Goal: Check status: Check status

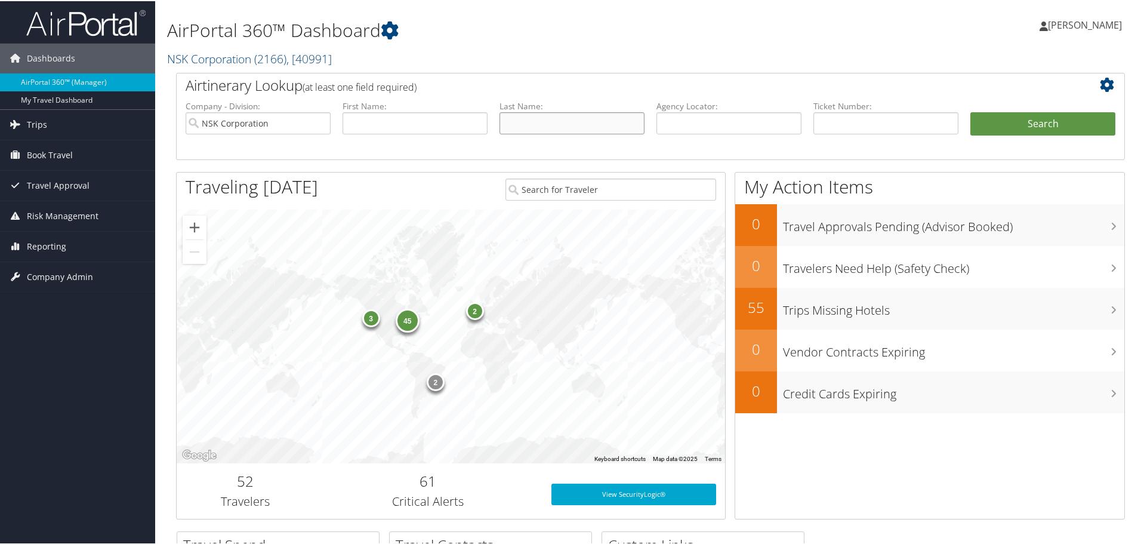
click at [540, 118] on input "text" at bounding box center [571, 122] width 145 height 22
type input "barksdale"
click at [1011, 134] on button "Search" at bounding box center [1042, 123] width 145 height 24
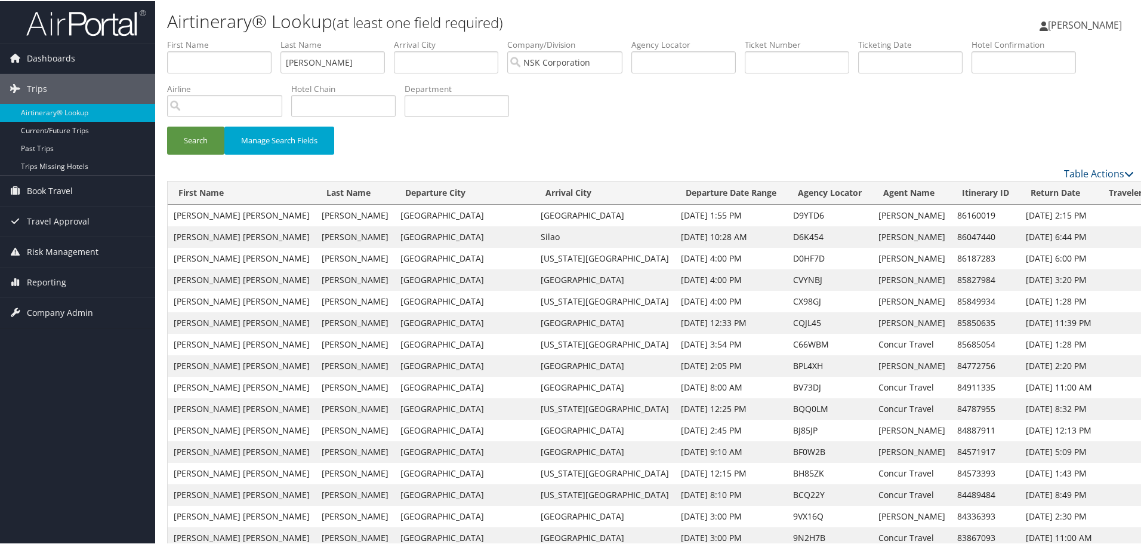
drag, startPoint x: 254, startPoint y: 33, endPoint x: 232, endPoint y: 33, distance: 22.1
click at [199, 138] on button "Search" at bounding box center [195, 139] width 57 height 28
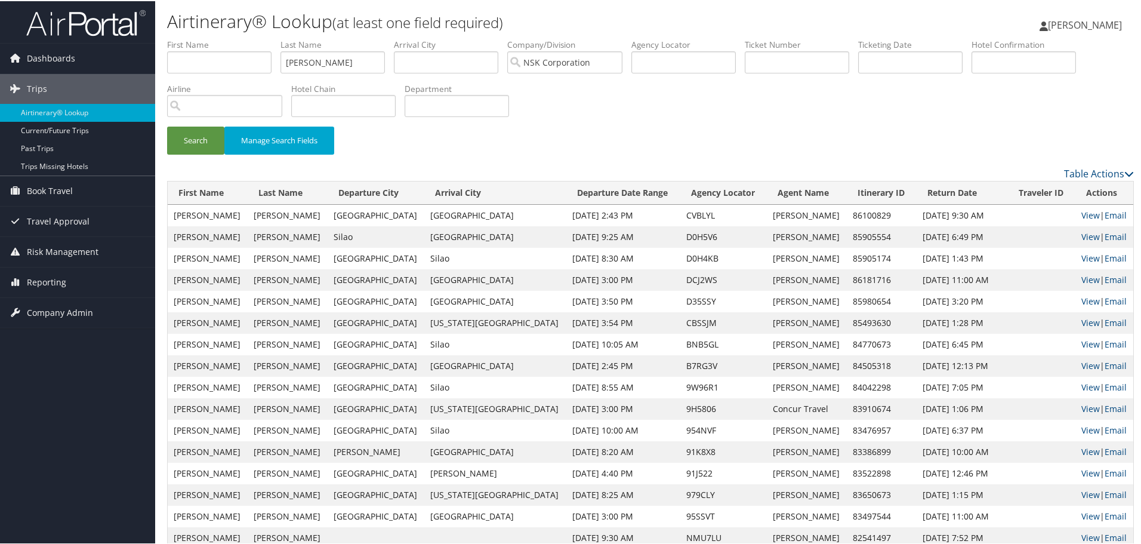
click at [582, 127] on div "Search Manage Search Fields" at bounding box center [650, 145] width 985 height 40
click at [721, 117] on div "Search Manage Search Fields" at bounding box center [650, 102] width 985 height 128
click at [1081, 301] on link "View" at bounding box center [1090, 299] width 18 height 11
click at [260, 38] on ul "First Name Last Name parkinson Departure City Arrival City Company/Division NSK…" at bounding box center [650, 38] width 967 height 0
click at [210, 135] on button "Search" at bounding box center [195, 139] width 57 height 28
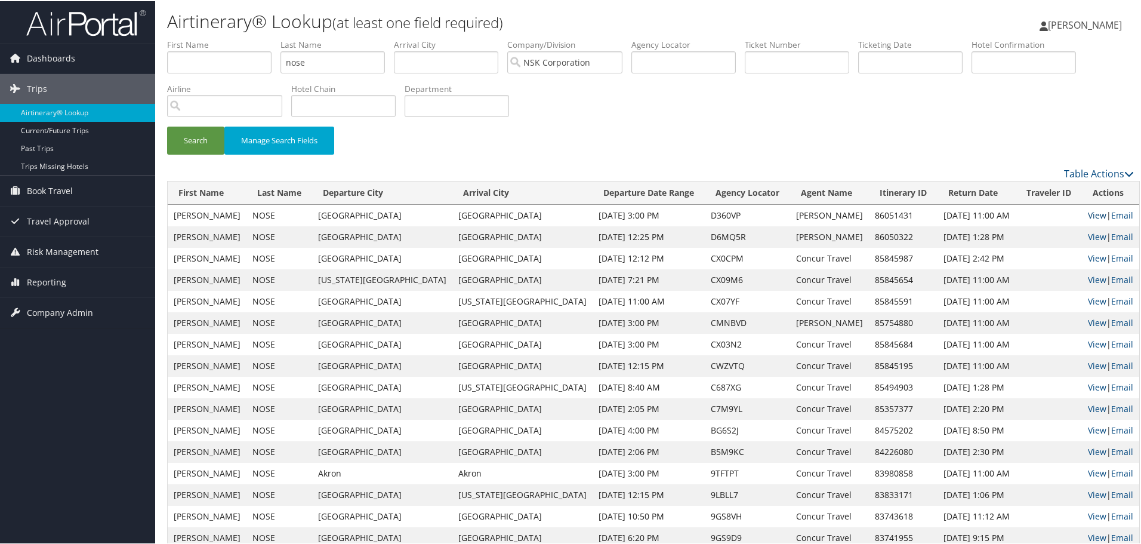
click at [1088, 211] on link "View" at bounding box center [1097, 213] width 18 height 11
click at [694, 112] on div "Search Manage Search Fields" at bounding box center [650, 102] width 985 height 128
drag, startPoint x: 337, startPoint y: 67, endPoint x: 220, endPoint y: 47, distance: 118.2
click at [220, 38] on ul "First Name Last Name nose Departure City Arrival City Company/Division NSK Corp…" at bounding box center [650, 38] width 967 height 0
click at [192, 137] on button "Search" at bounding box center [195, 139] width 57 height 28
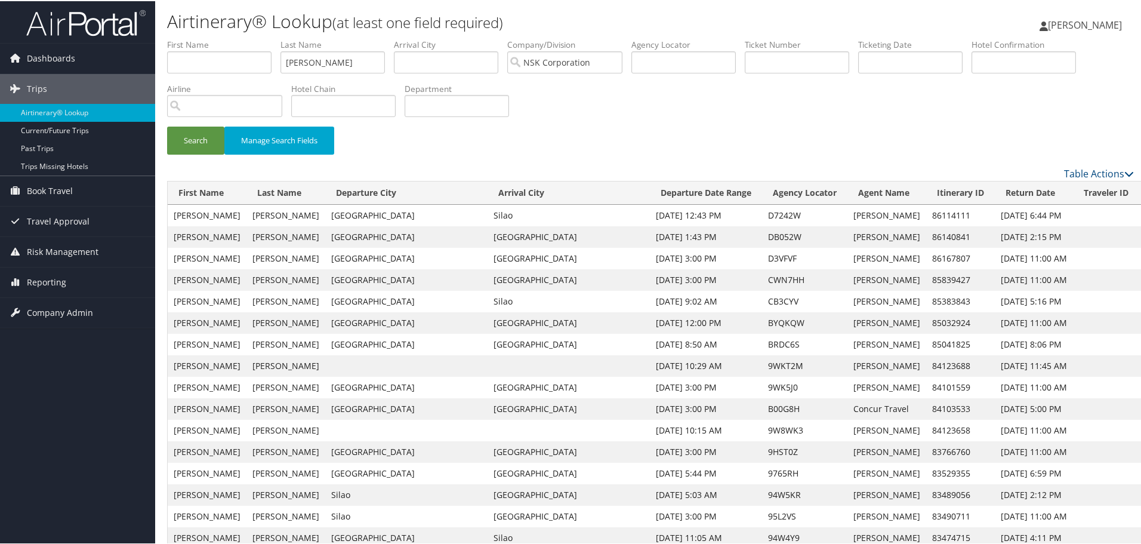
click at [1145, 258] on link "View" at bounding box center [1154, 256] width 18 height 11
drag, startPoint x: 338, startPoint y: 59, endPoint x: 240, endPoint y: 36, distance: 101.2
click at [198, 142] on button "Search" at bounding box center [195, 139] width 57 height 28
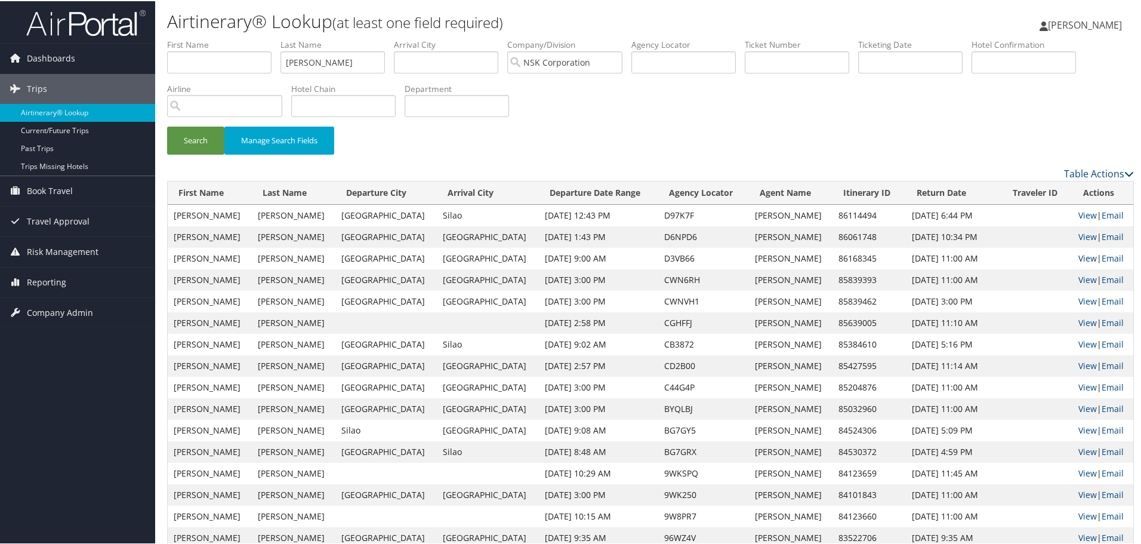
click at [1078, 258] on link "View" at bounding box center [1087, 256] width 18 height 11
drag, startPoint x: 331, startPoint y: 53, endPoint x: 239, endPoint y: 17, distance: 97.8
type input "d"
drag, startPoint x: 331, startPoint y: 60, endPoint x: 223, endPoint y: 36, distance: 110.7
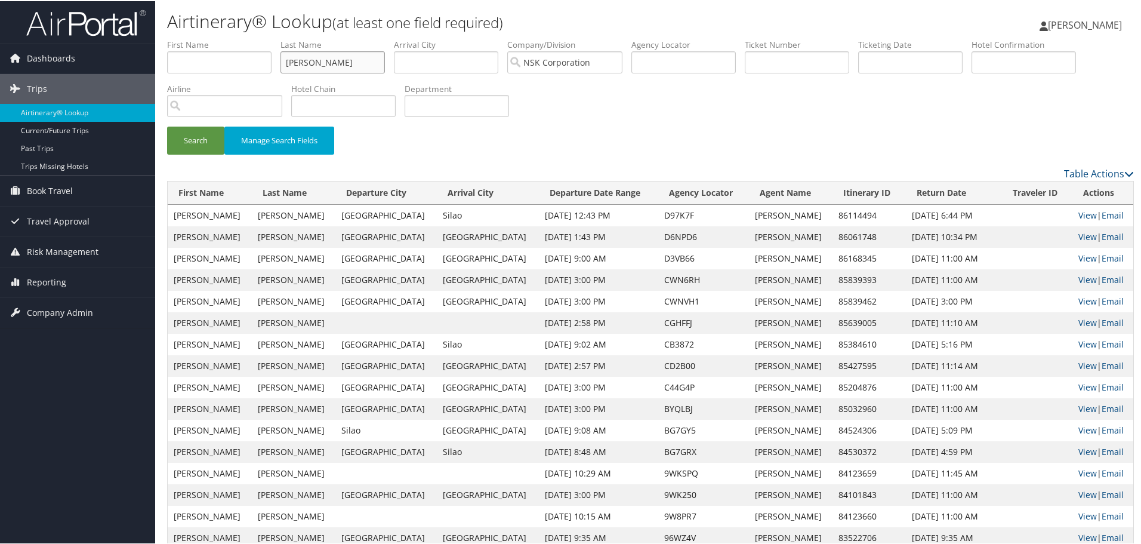
type input "ikawa"
click at [199, 143] on button "Search" at bounding box center [195, 139] width 57 height 28
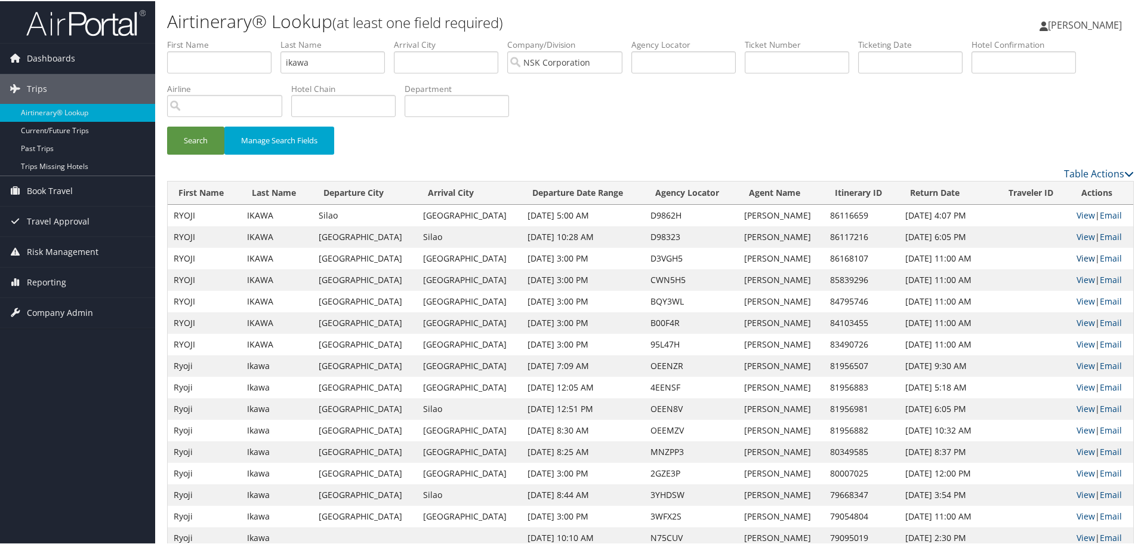
click at [1076, 258] on link "View" at bounding box center [1085, 256] width 18 height 11
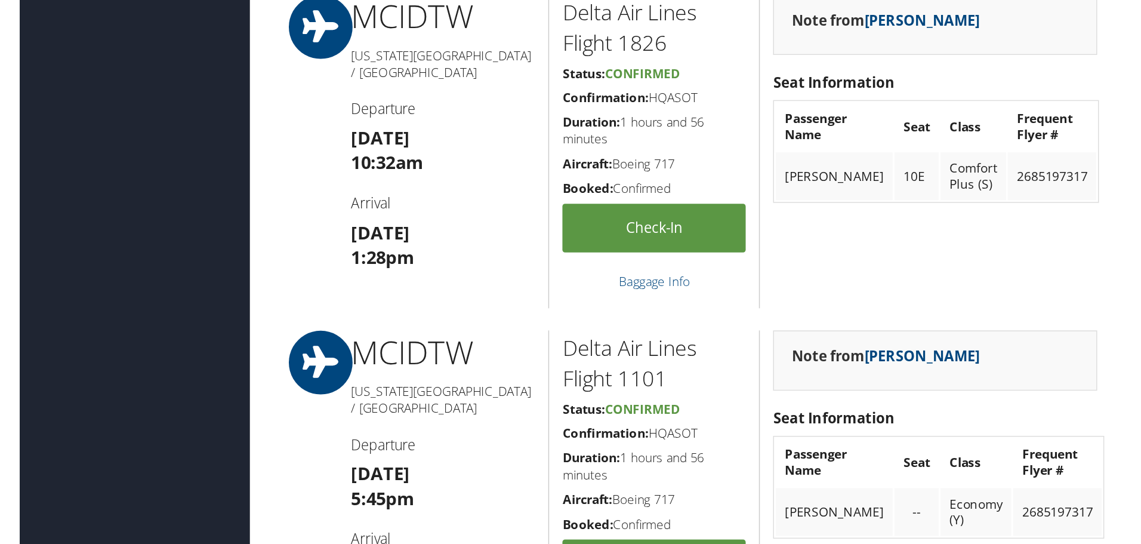
scroll to position [1134, 0]
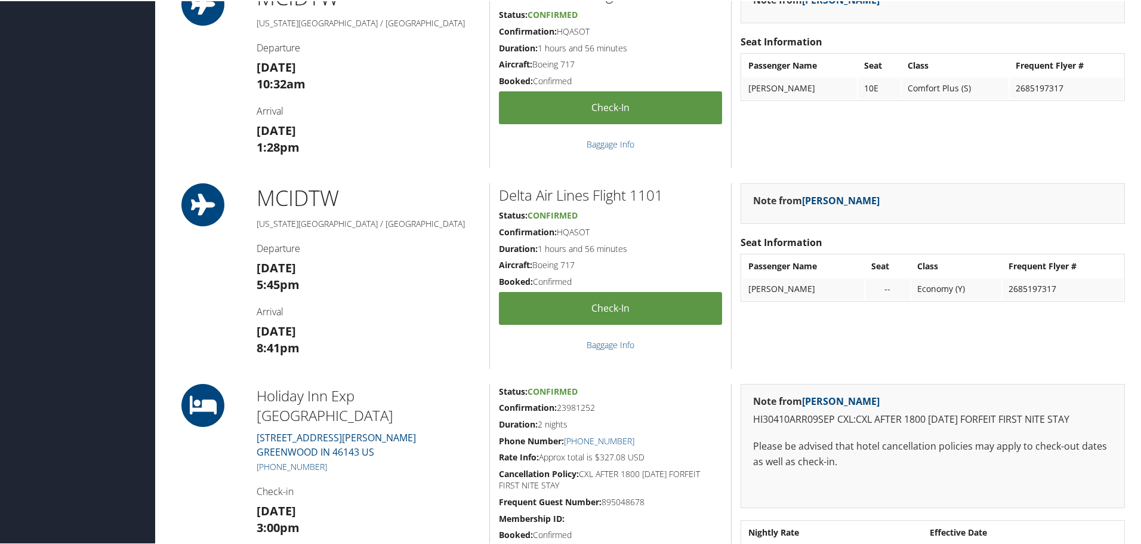
click at [436, 182] on h1 "MCI DTW" at bounding box center [369, 197] width 224 height 30
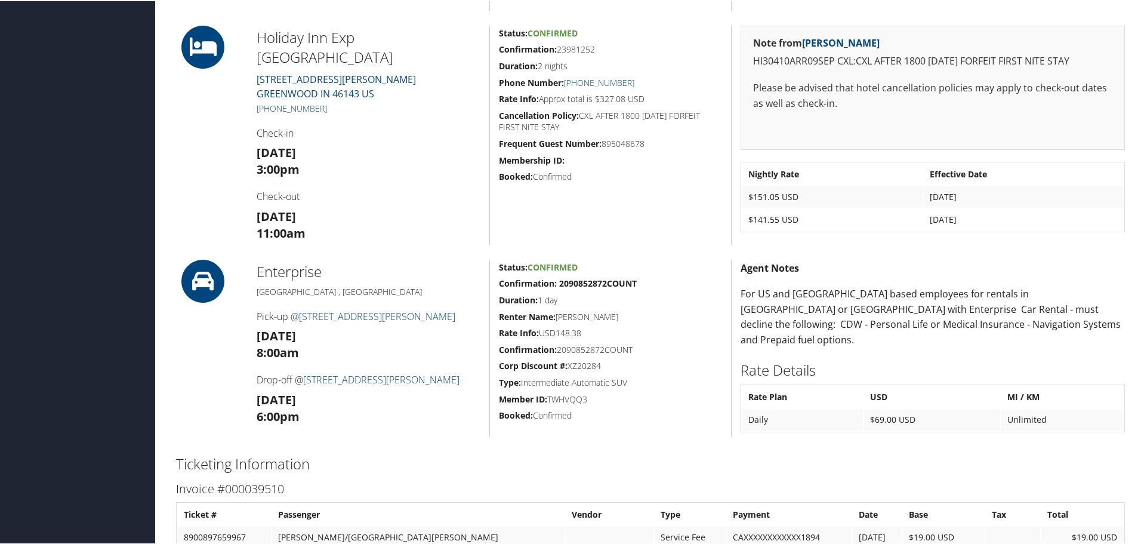
scroll to position [1432, 0]
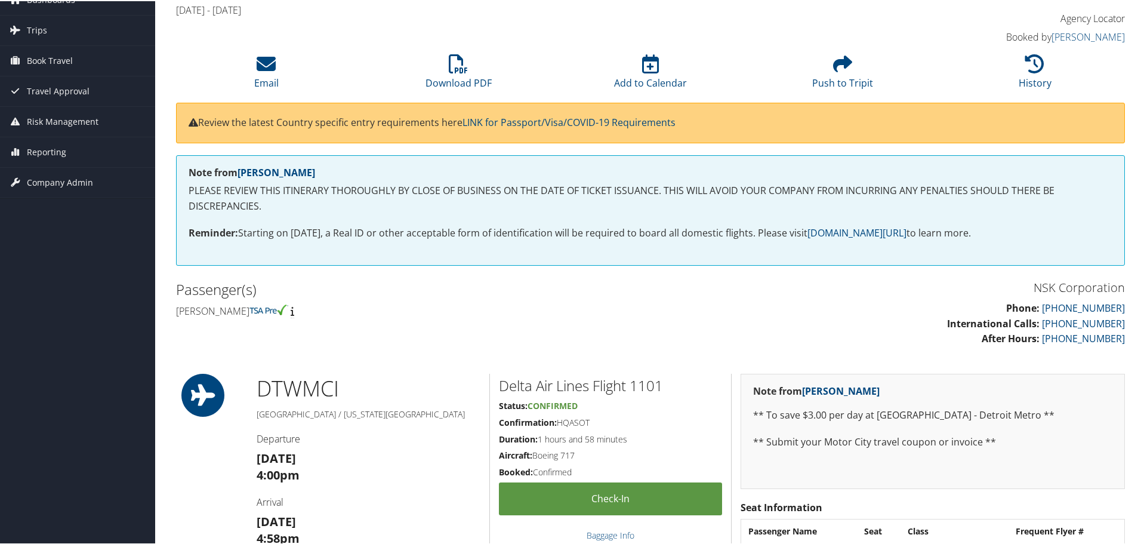
scroll to position [0, 0]
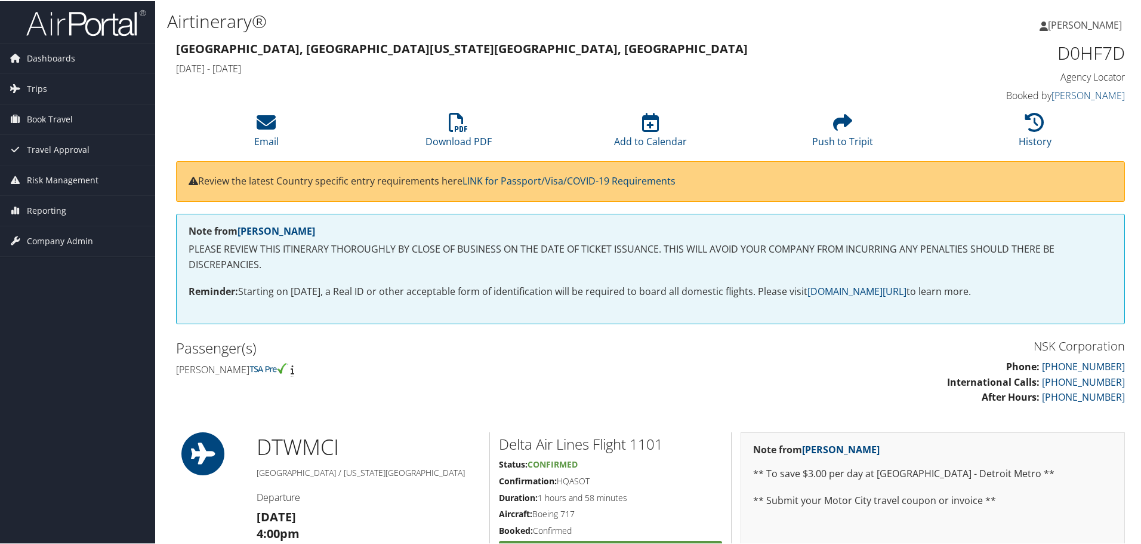
click at [395, 373] on h4 "Chad eric Barksdale" at bounding box center [408, 368] width 465 height 13
click at [379, 116] on li "Download PDF" at bounding box center [458, 130] width 192 height 48
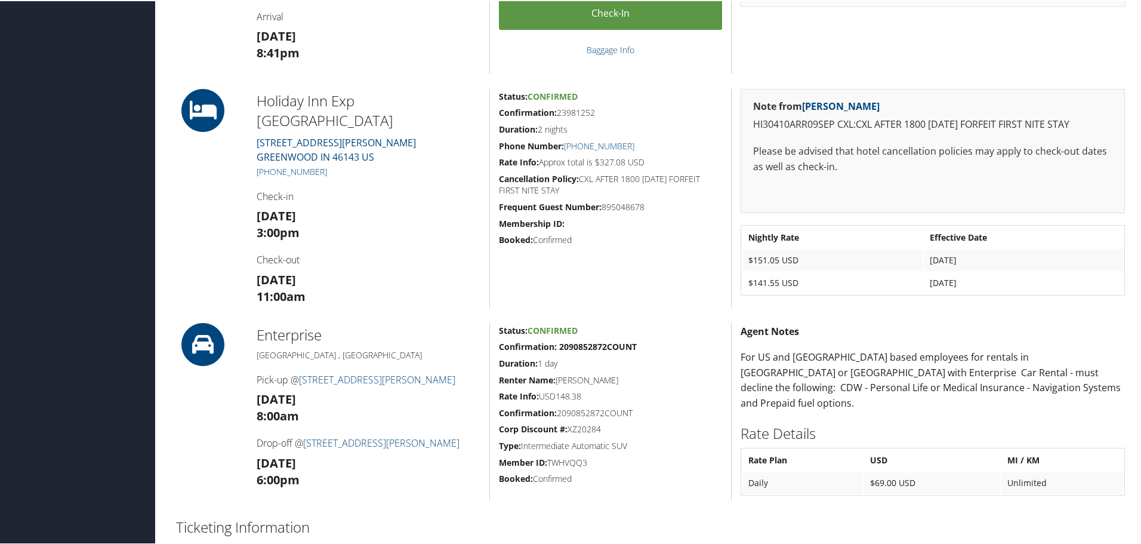
scroll to position [1432, 0]
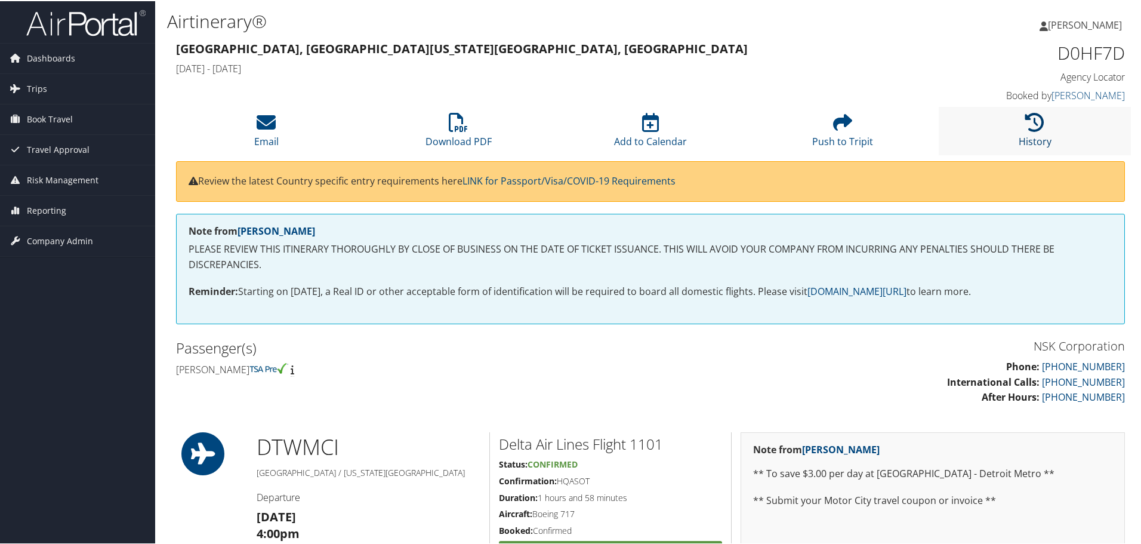
click at [1033, 126] on icon at bounding box center [1034, 121] width 19 height 19
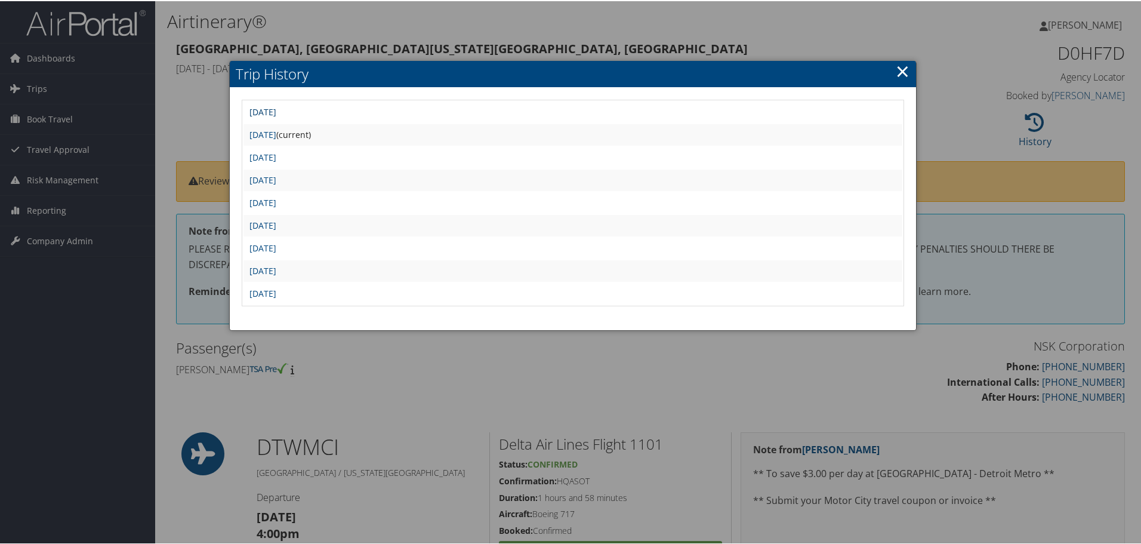
click at [276, 109] on link "[DATE]" at bounding box center [262, 110] width 27 height 11
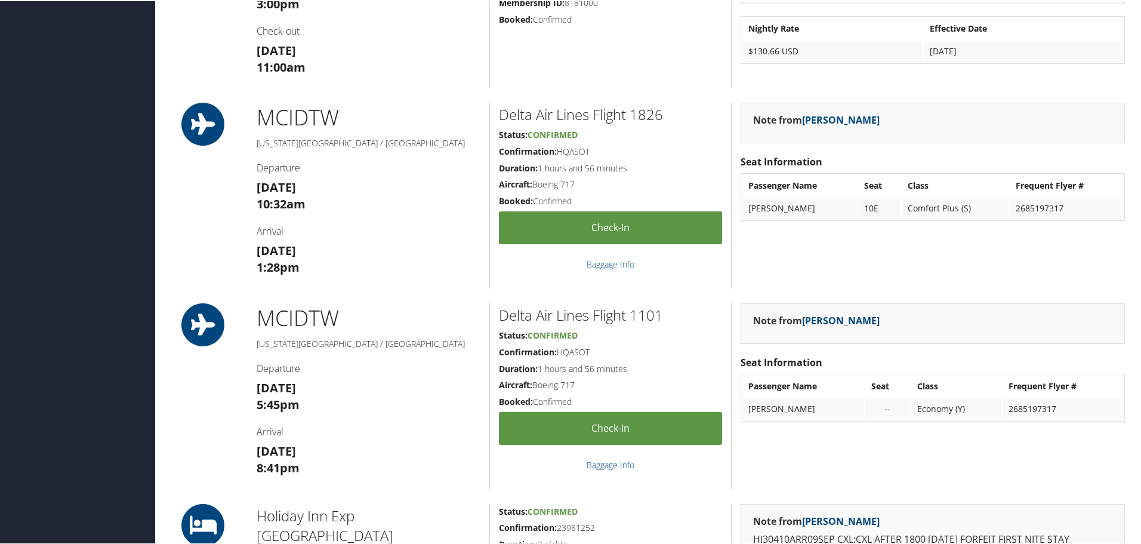
scroll to position [1014, 0]
click at [871, 267] on div "Note from Sharaine Vicente Seat Information Passenger Name Seat Class Frequent …" at bounding box center [932, 194] width 403 height 186
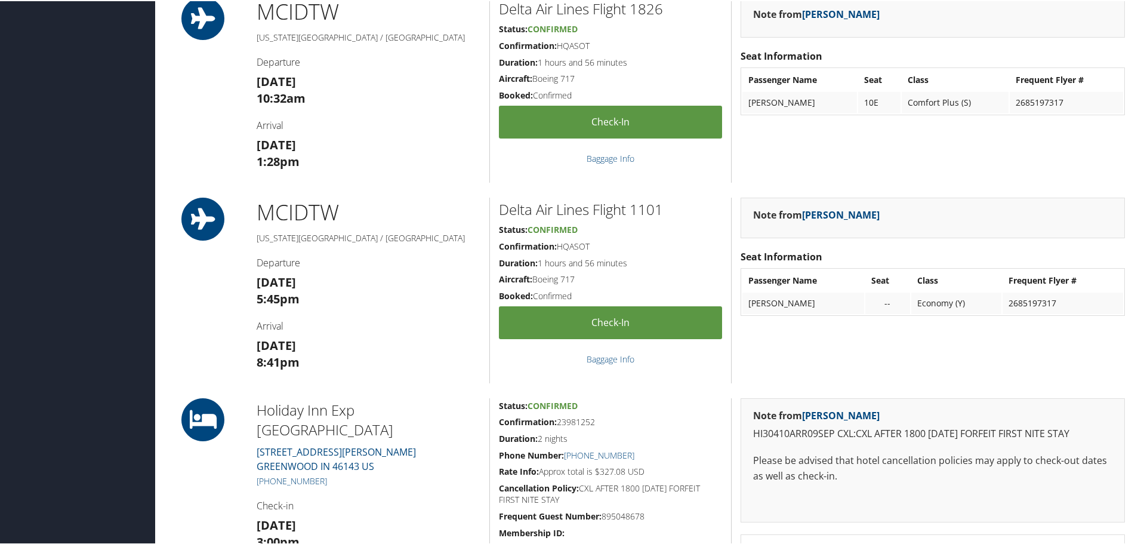
scroll to position [1193, 0]
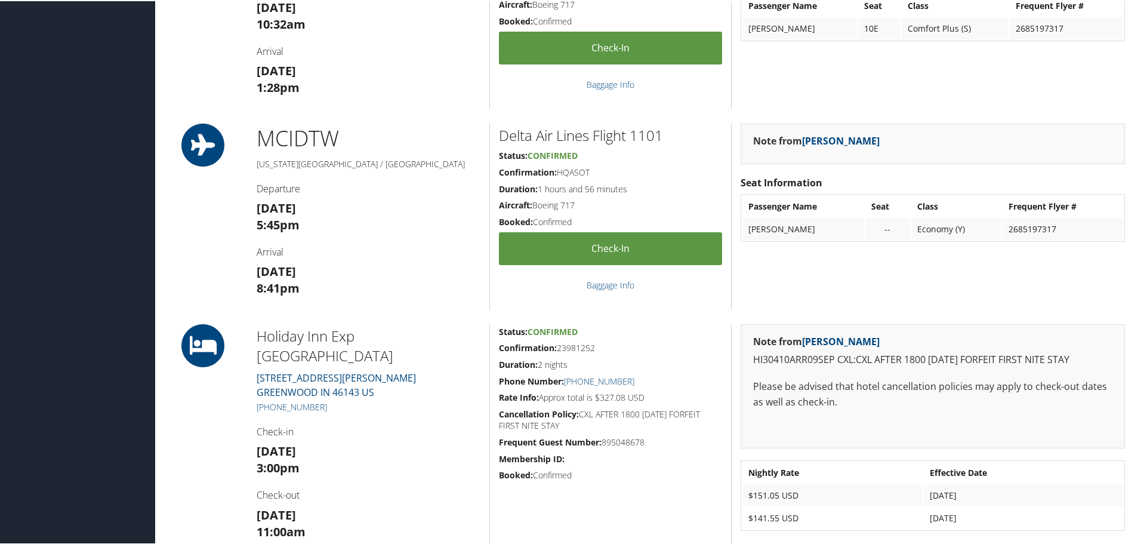
click at [421, 270] on h3 "Tue 09 Sep 8:41pm" at bounding box center [369, 278] width 224 height 33
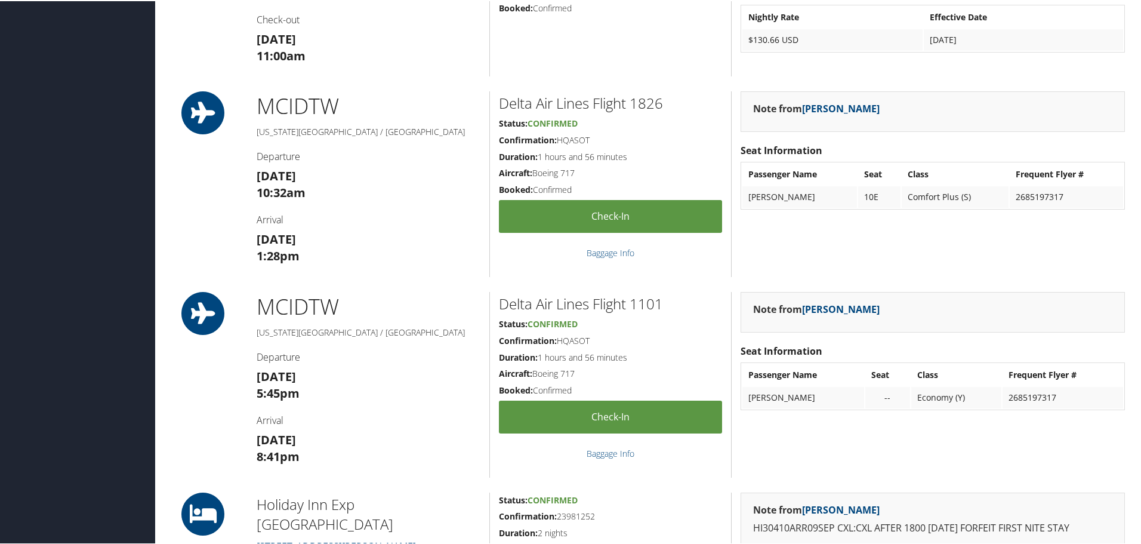
scroll to position [1014, 0]
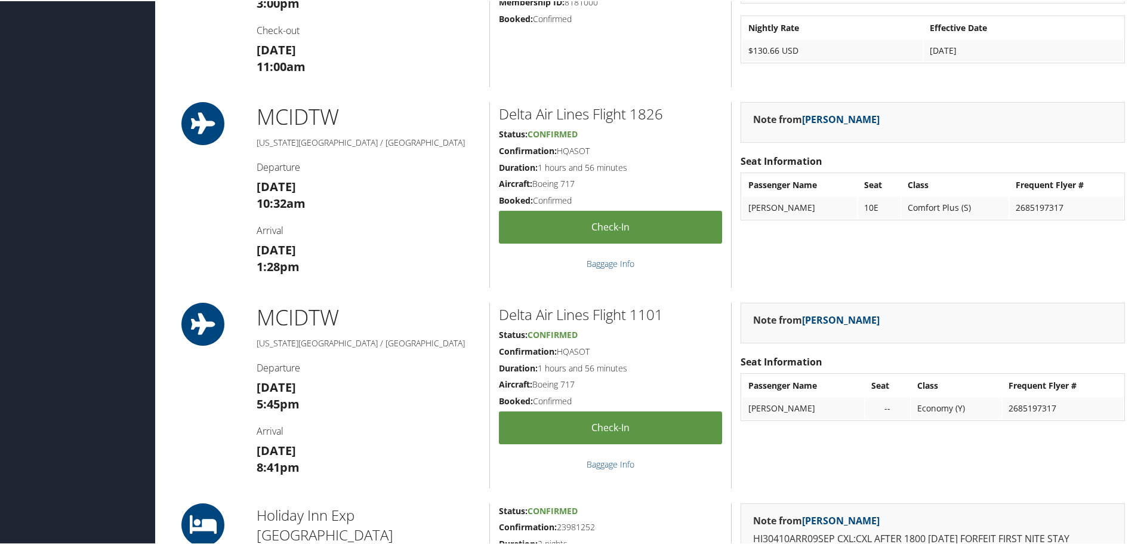
click at [901, 409] on div "--" at bounding box center [887, 407] width 33 height 11
click at [869, 461] on div "Note from Sharaine Vicente Seat Information Passenger Name Seat Class Frequent …" at bounding box center [932, 394] width 403 height 186
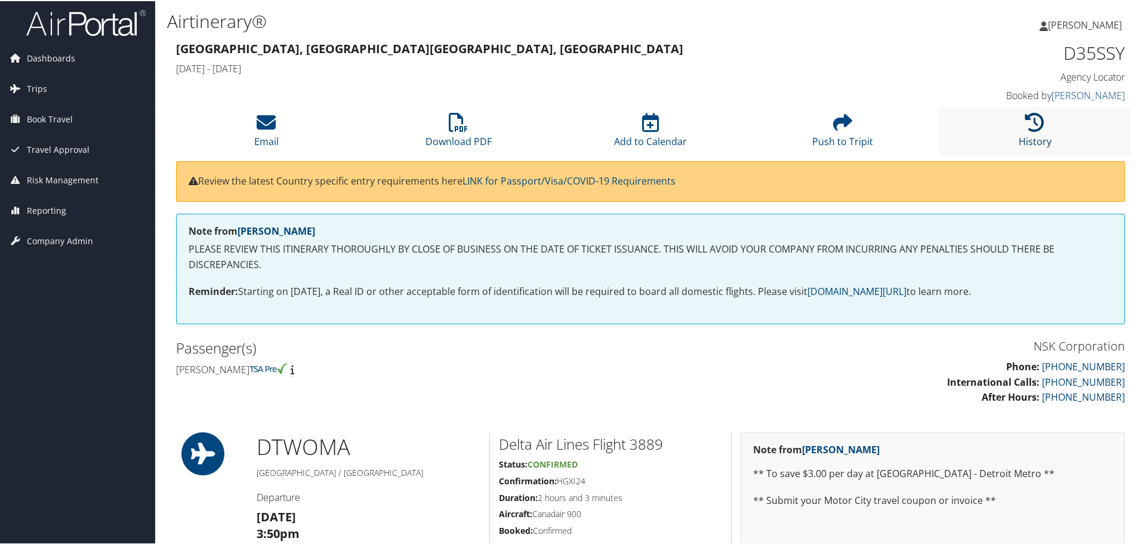
click at [1027, 130] on icon at bounding box center [1034, 121] width 19 height 19
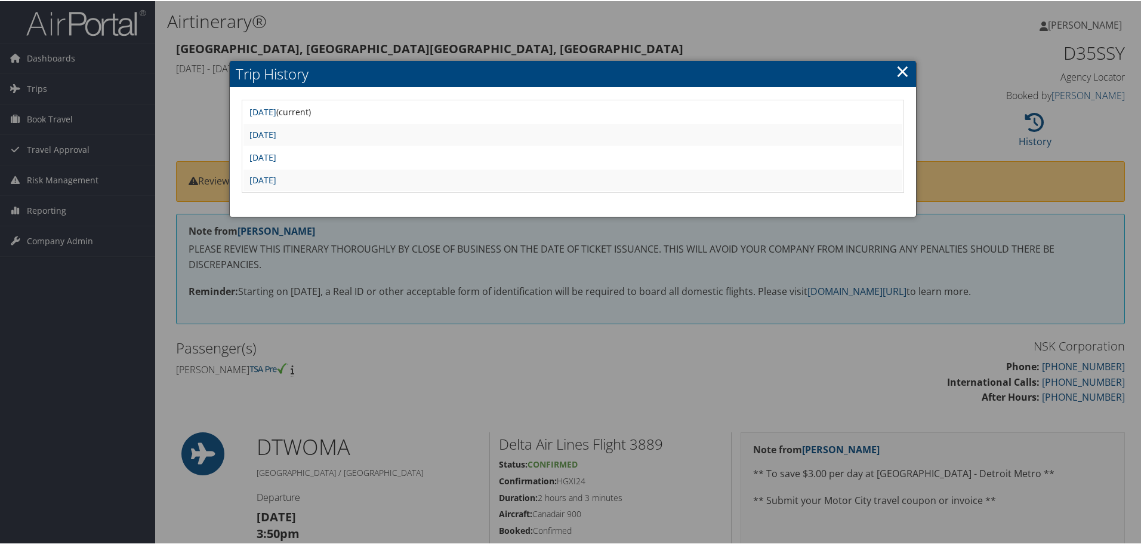
click at [900, 74] on link "×" at bounding box center [903, 70] width 14 height 24
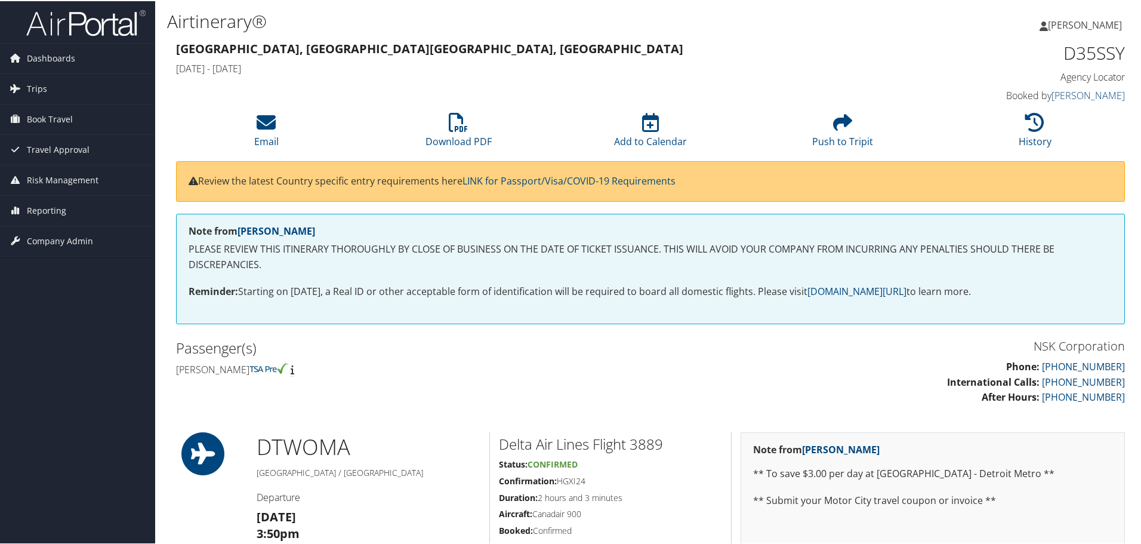
click at [515, 29] on h1 "Airtinerary®" at bounding box center [489, 20] width 644 height 25
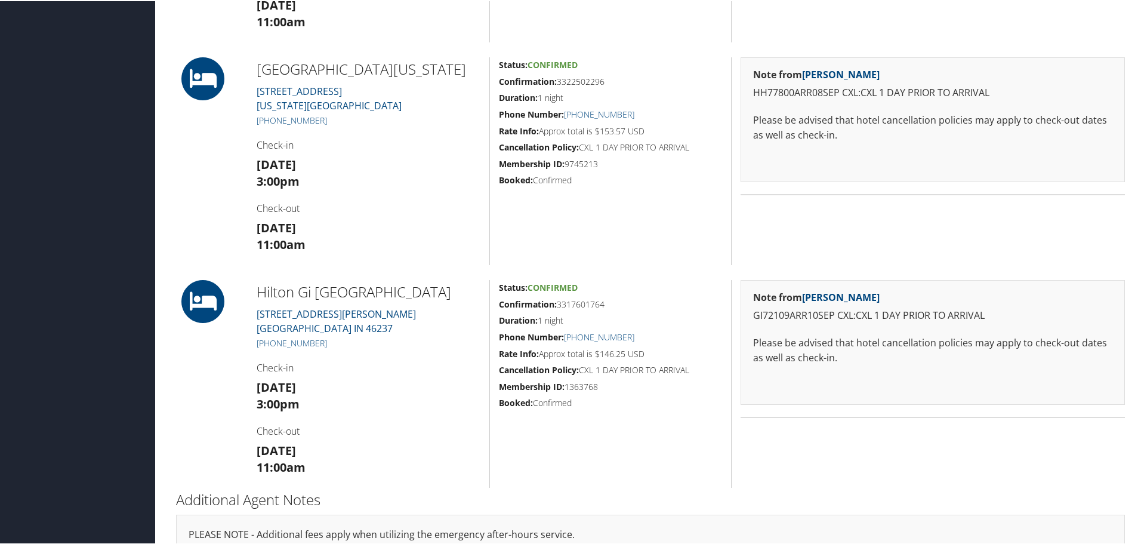
scroll to position [597, 0]
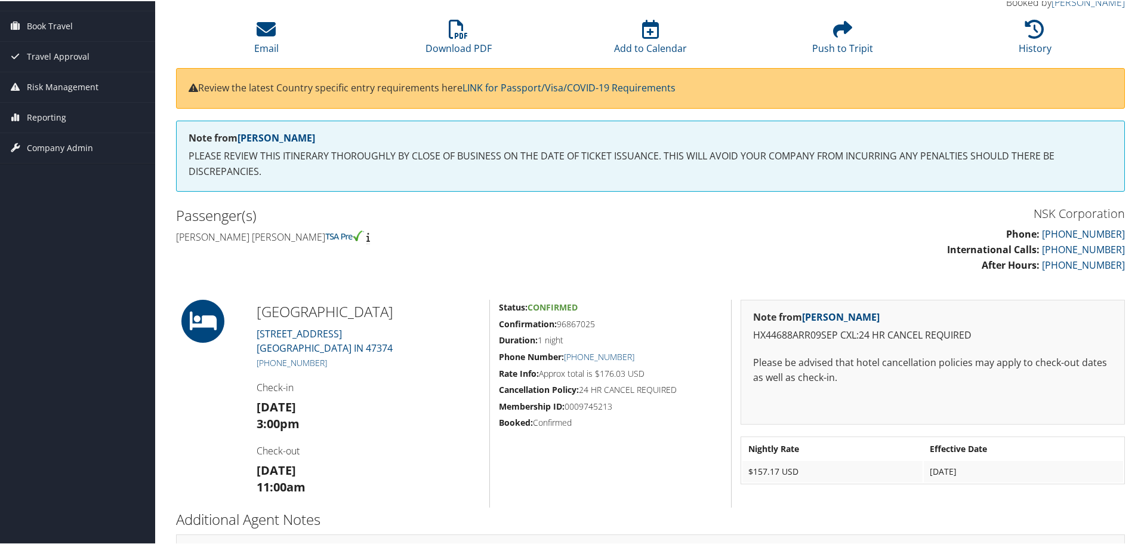
scroll to position [179, 0]
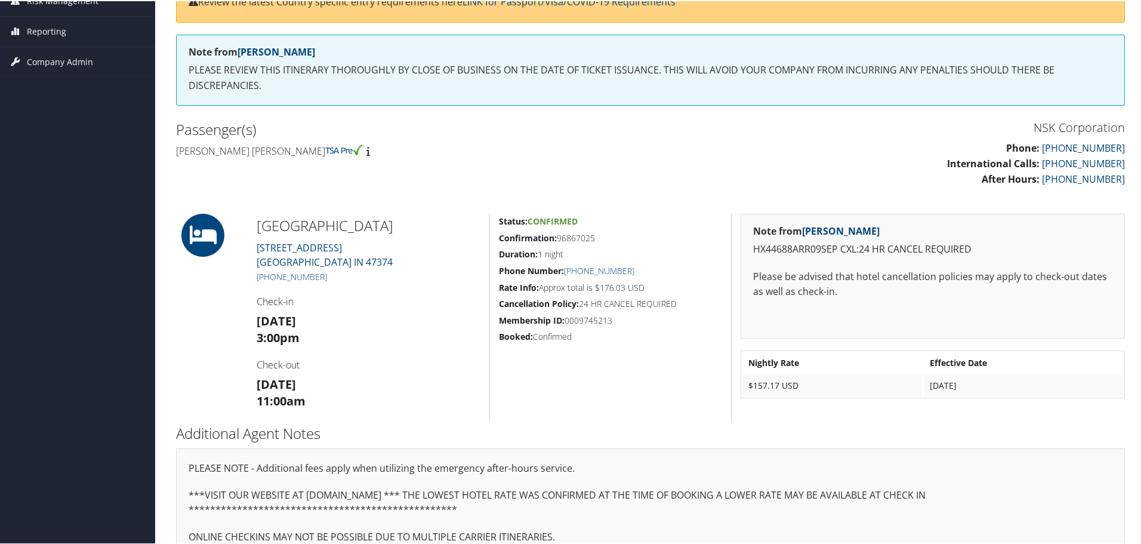
click at [767, 126] on h3 "NSK Corporation" at bounding box center [891, 126] width 465 height 17
click at [727, 188] on div "NSK Corporation Phone: 800-813-2377 International Calls: 248-799-0776 After Hou…" at bounding box center [891, 156] width 483 height 81
click at [379, 391] on h3 "Wed 10 Sep 11:00am" at bounding box center [369, 391] width 224 height 33
click at [640, 201] on div "86167807 Richmond, IN Richmond, IN Tue 09 Sep 2025 - Wed 10 Sep 2025 D3VFVF Age…" at bounding box center [650, 290] width 967 height 862
click at [666, 180] on p "Phone: 800-813-2377 International Calls: 248-799-0776 After Hours: 800-370-9866" at bounding box center [891, 163] width 465 height 46
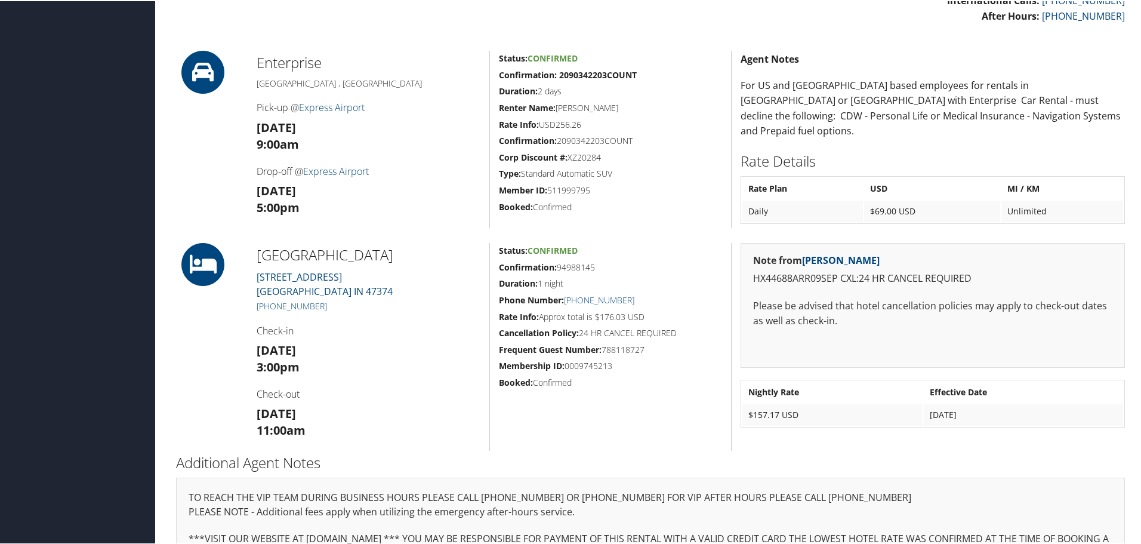
scroll to position [358, 0]
